Goal: Task Accomplishment & Management: Manage account settings

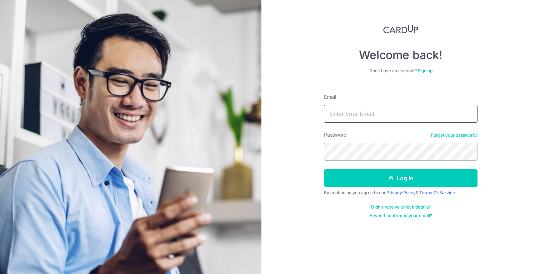
drag, startPoint x: 353, startPoint y: 90, endPoint x: 359, endPoint y: 116, distance: 27.2
click at [353, 90] on form "Email Password Forgot your password? Log in By continuing you agree to our Priv…" at bounding box center [401, 153] width 154 height 130
click at [359, 116] on input "Email" at bounding box center [401, 114] width 154 height 18
type input "snagpeck@gmail.com"
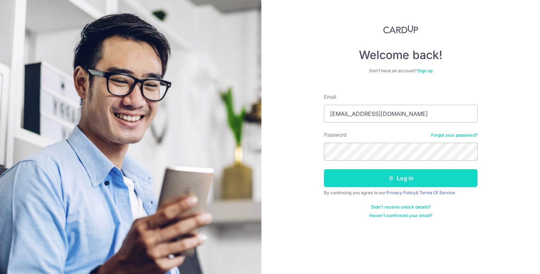
click at [382, 171] on button "Log in" at bounding box center [401, 178] width 154 height 18
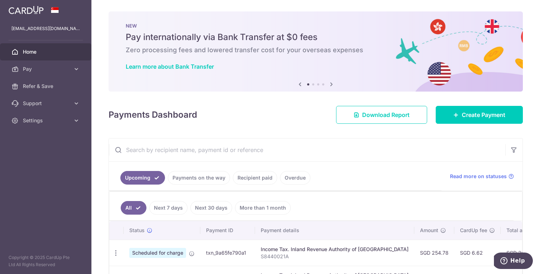
click at [245, 178] on link "Recipient paid" at bounding box center [255, 178] width 44 height 14
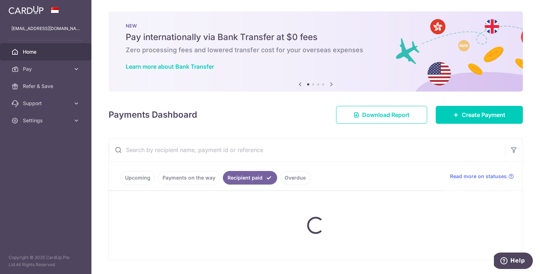
click at [216, 174] on ul "Upcoming Payments on the way Recipient paid Overdue" at bounding box center [275, 175] width 333 height 29
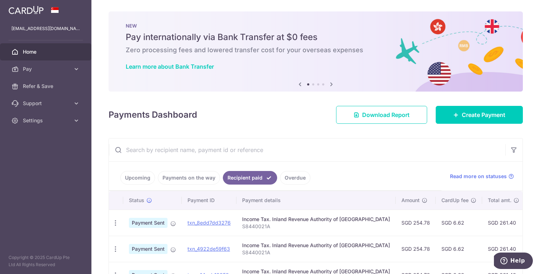
click at [200, 176] on link "Payments on the way" at bounding box center [189, 178] width 62 height 14
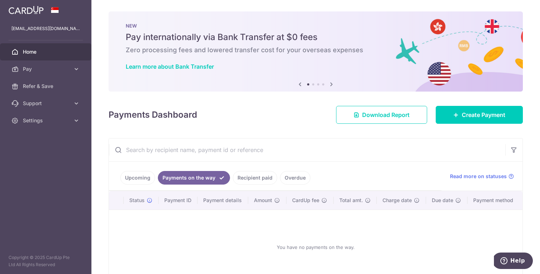
click at [301, 178] on link "Overdue" at bounding box center [295, 178] width 30 height 14
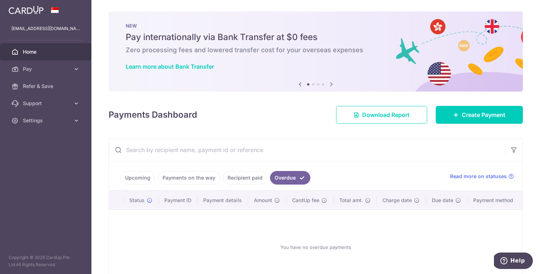
click at [139, 178] on link "Upcoming" at bounding box center [137, 178] width 35 height 14
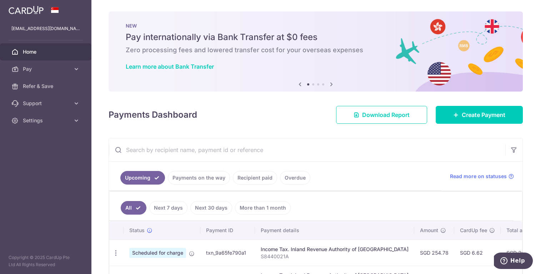
click at [186, 177] on link "Payments on the way" at bounding box center [199, 178] width 62 height 14
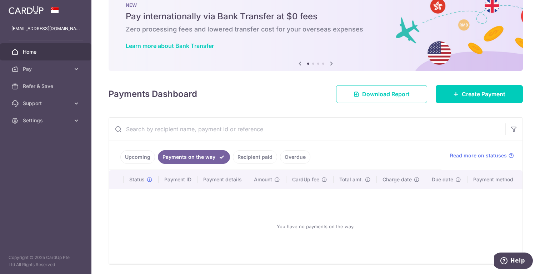
click at [236, 151] on link "Recipient paid" at bounding box center [255, 157] width 44 height 14
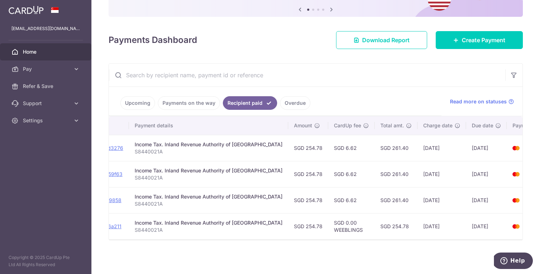
scroll to position [0, 121]
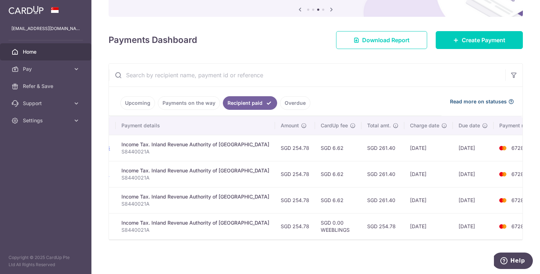
click at [460, 98] on span "Read more on statuses" at bounding box center [478, 101] width 57 height 7
click at [38, 70] on span "Pay" at bounding box center [46, 68] width 47 height 7
click at [132, 96] on link "Upcoming" at bounding box center [137, 103] width 35 height 14
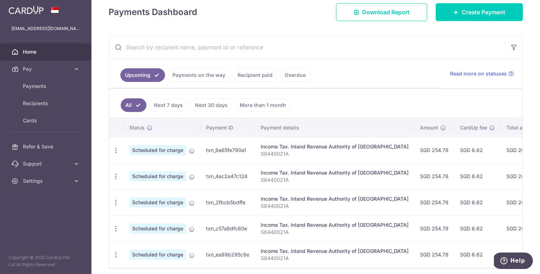
scroll to position [135, 0]
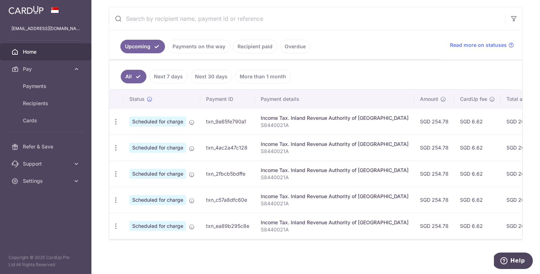
click at [194, 121] on td "Scheduled for charge" at bounding box center [162, 121] width 77 height 26
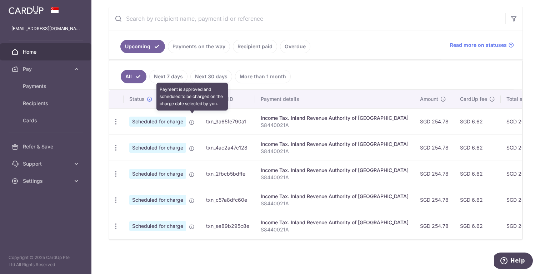
click at [192, 119] on icon at bounding box center [192, 122] width 6 height 6
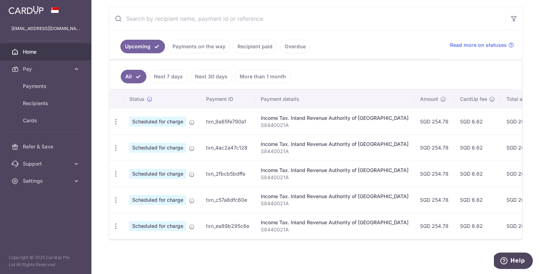
click at [204, 71] on link "Next 30 days" at bounding box center [211, 77] width 42 height 14
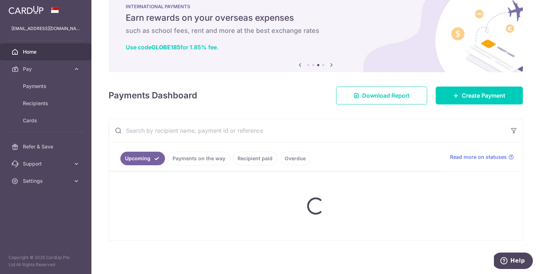
scroll to position [31, 0]
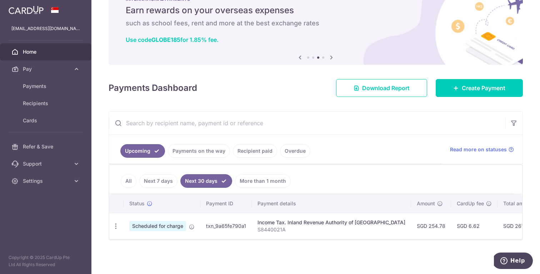
click at [131, 175] on link "All" at bounding box center [129, 181] width 16 height 14
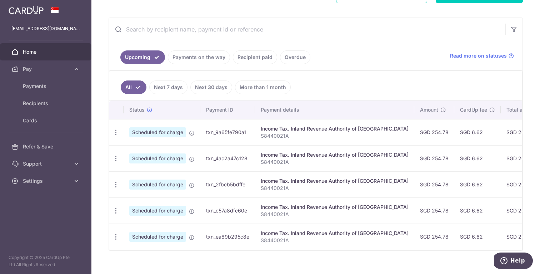
scroll to position [0, 0]
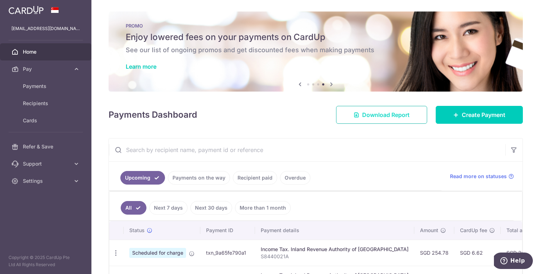
click at [391, 111] on span "Download Report" at bounding box center [386, 114] width 48 height 9
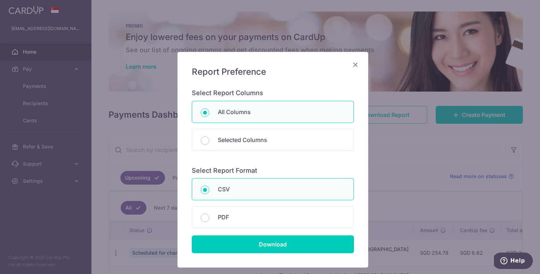
click at [358, 64] on div "Report Preference Select Report Columns All Columns Selected Columns Payment Id…" at bounding box center [273, 159] width 191 height 215
click at [348, 68] on h5 "Report Preference" at bounding box center [273, 71] width 162 height 11
click at [351, 68] on icon "Close" at bounding box center [355, 64] width 9 height 9
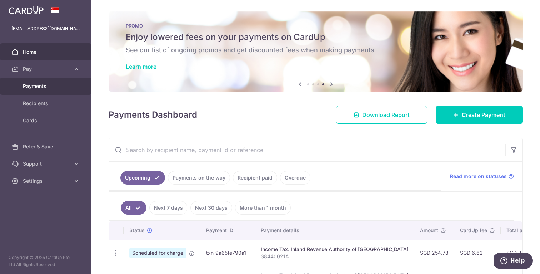
click at [56, 93] on link "Payments" at bounding box center [45, 86] width 91 height 17
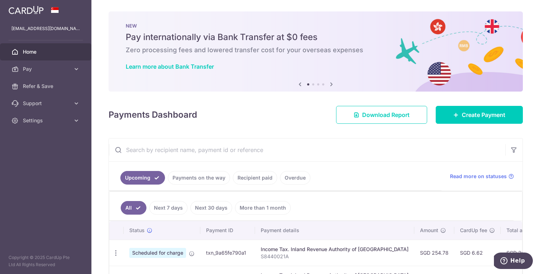
scroll to position [135, 0]
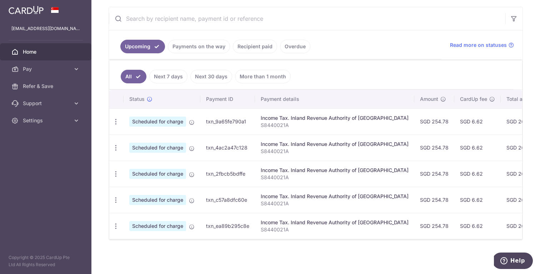
drag, startPoint x: 410, startPoint y: 239, endPoint x: 459, endPoint y: 230, distance: 50.5
click at [459, 230] on div "Status Payment ID Payment details Amount CardUp fee Total amt. Charge date Due …" at bounding box center [315, 165] width 413 height 150
drag, startPoint x: 445, startPoint y: 231, endPoint x: 430, endPoint y: 231, distance: 15.0
click at [454, 231] on td "SGD 6.62" at bounding box center [477, 226] width 46 height 26
drag, startPoint x: 411, startPoint y: 234, endPoint x: 472, endPoint y: 231, distance: 61.2
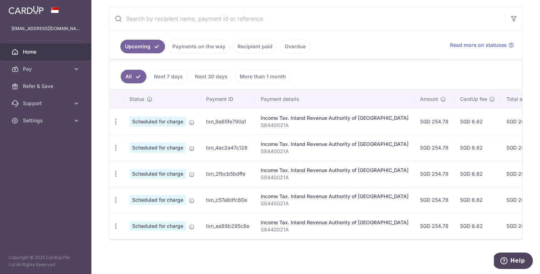
click at [478, 231] on tr "Update payment Cancel payment Scheduled for charge txn_ea89b295c8e Income Tax. …" at bounding box center [398, 226] width 578 height 26
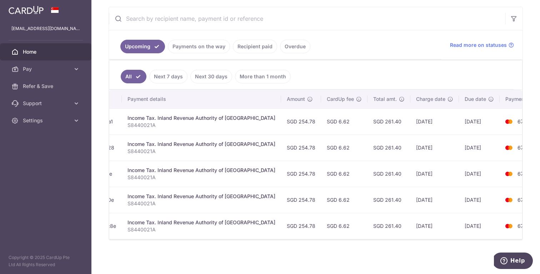
scroll to position [0, 140]
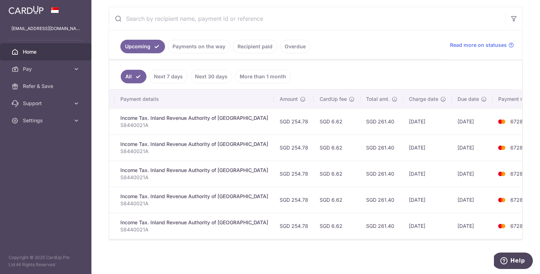
click at [406, 238] on div "Status Payment ID Payment details Amount CardUp fee Total amt. Charge date Due …" at bounding box center [315, 165] width 413 height 150
